Goal: Information Seeking & Learning: Learn about a topic

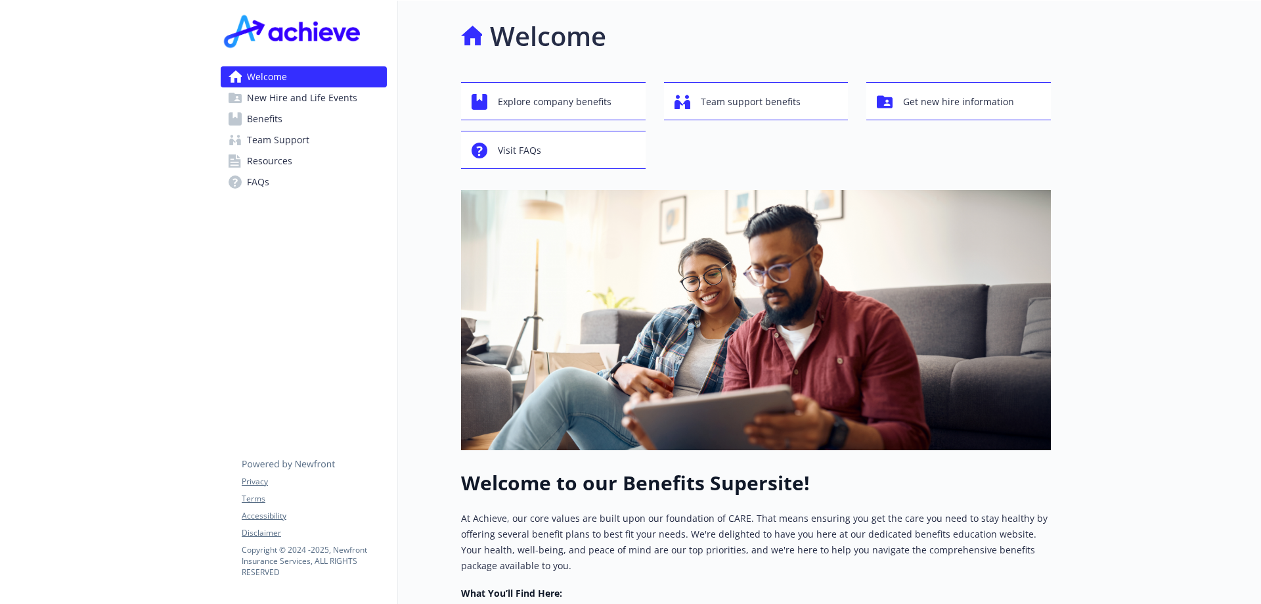
click at [308, 99] on span "New Hire and Life Events" at bounding box center [302, 97] width 110 height 21
